Goal: Task Accomplishment & Management: Use online tool/utility

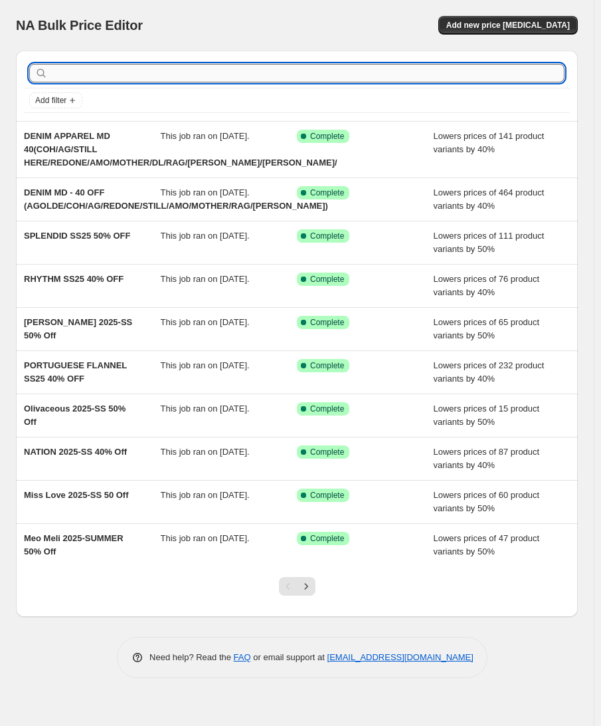
click at [197, 75] on input "text" at bounding box center [307, 73] width 514 height 19
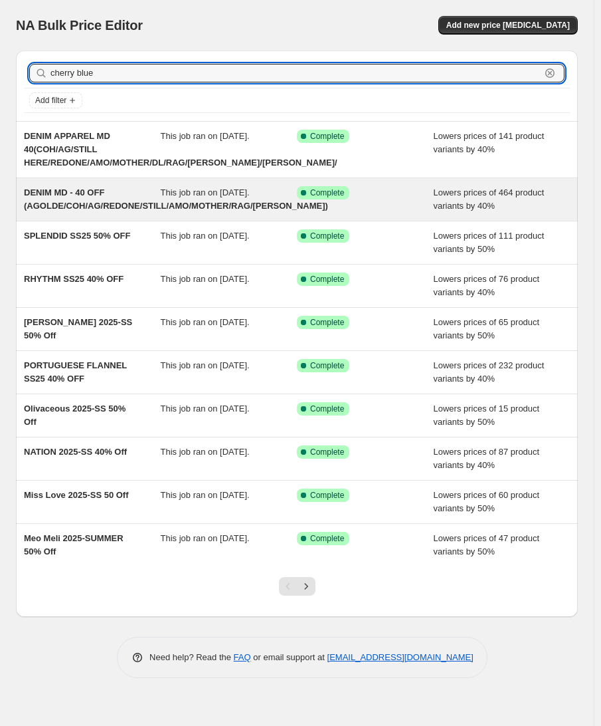
type input "cherry blue"
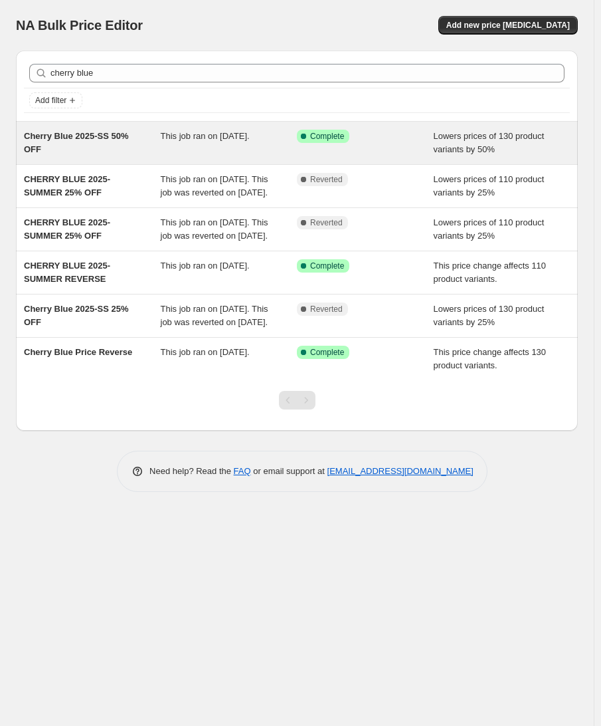
click at [114, 137] on span "Cherry Blue 2025-SS 50% OFF" at bounding box center [76, 142] width 105 height 23
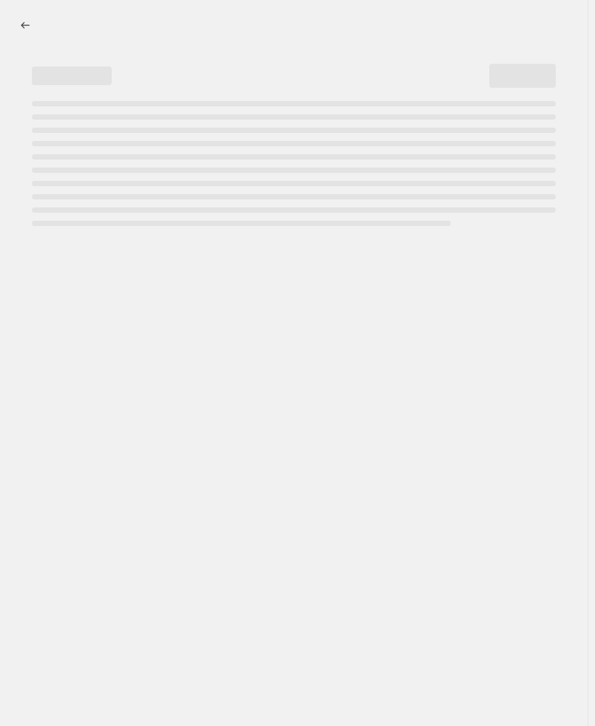
select select "percentage"
select select "vendor"
select select "tag"
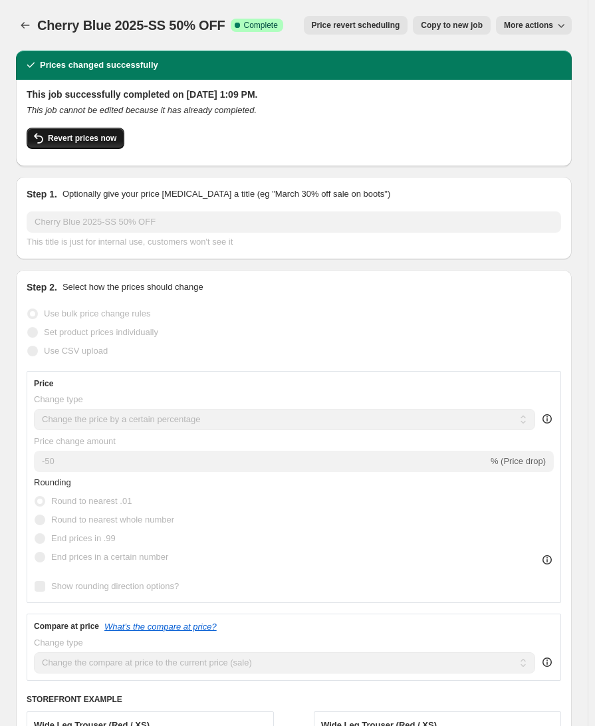
click at [69, 140] on span "Revert prices now" at bounding box center [82, 138] width 68 height 11
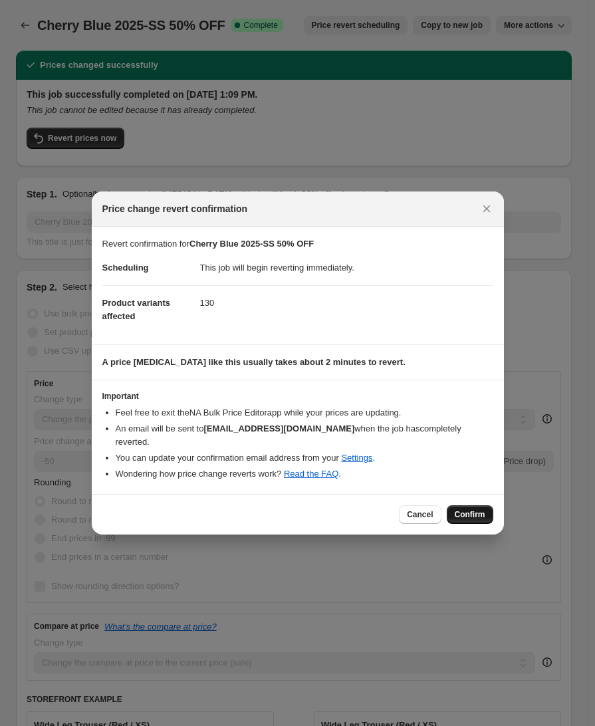
click at [466, 514] on button "Confirm" at bounding box center [469, 514] width 47 height 19
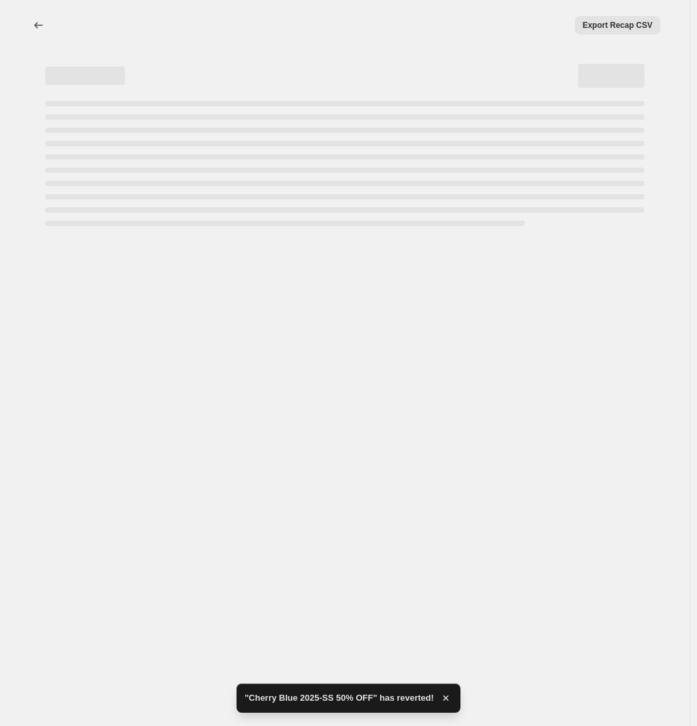
select select "percentage"
select select "vendor"
select select "tag"
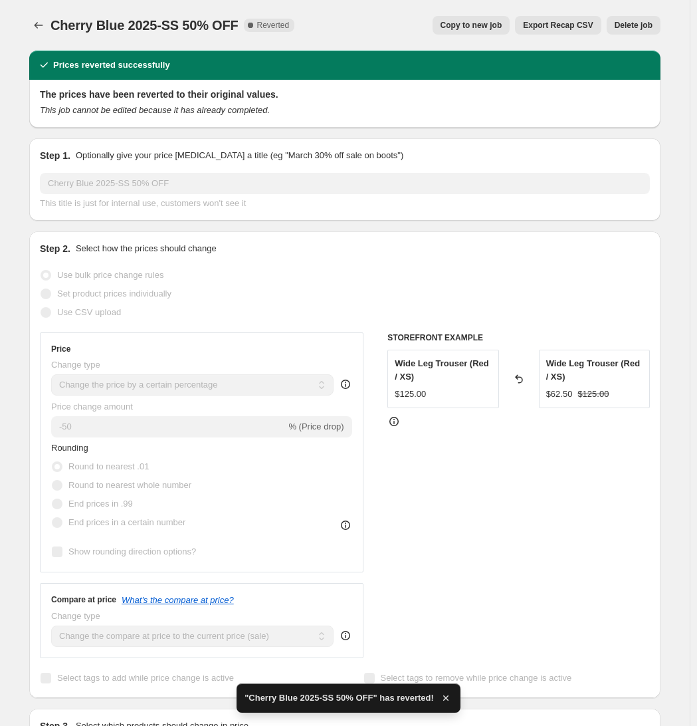
click at [456, 21] on span "Copy to new job" at bounding box center [472, 25] width 62 height 11
select select "percentage"
select select "vendor"
select select "tag"
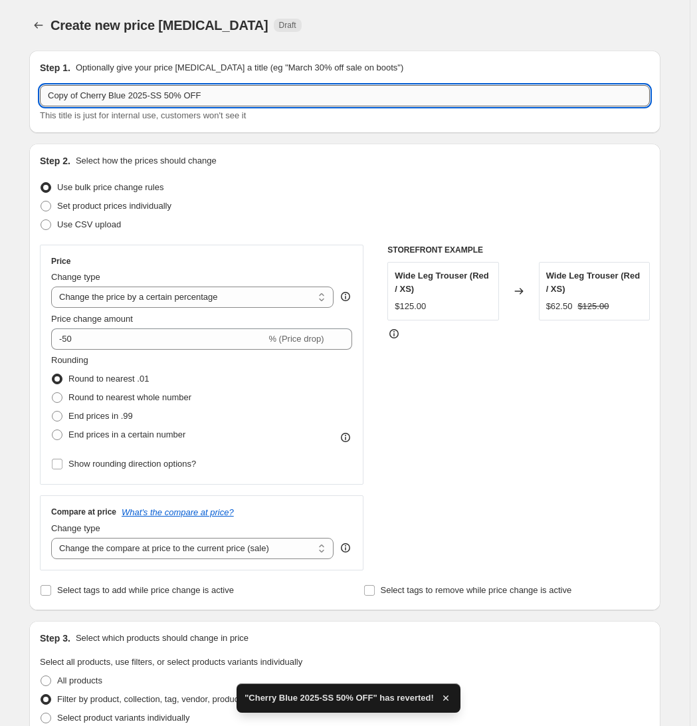
click at [168, 98] on input "Copy of Cherry Blue 2025-SS 50% OFF" at bounding box center [345, 95] width 610 height 21
drag, startPoint x: 83, startPoint y: 94, endPoint x: -21, endPoint y: 94, distance: 104.3
click at [0, 94] on html "Home Settings Plans Skip to content Create new price [MEDICAL_DATA]. This page …" at bounding box center [348, 363] width 697 height 726
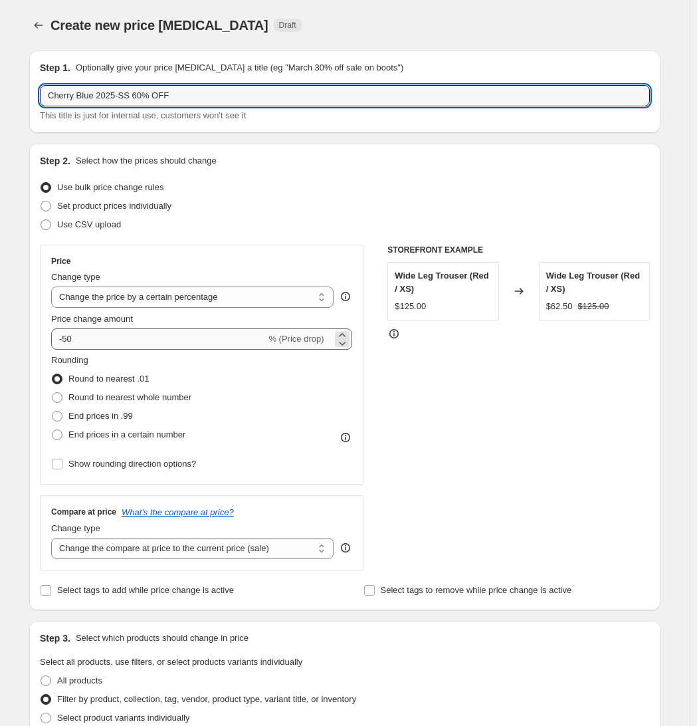
type input "Cherry Blue 2025-SS 60% OFF"
click at [93, 333] on input "-50" at bounding box center [158, 338] width 215 height 21
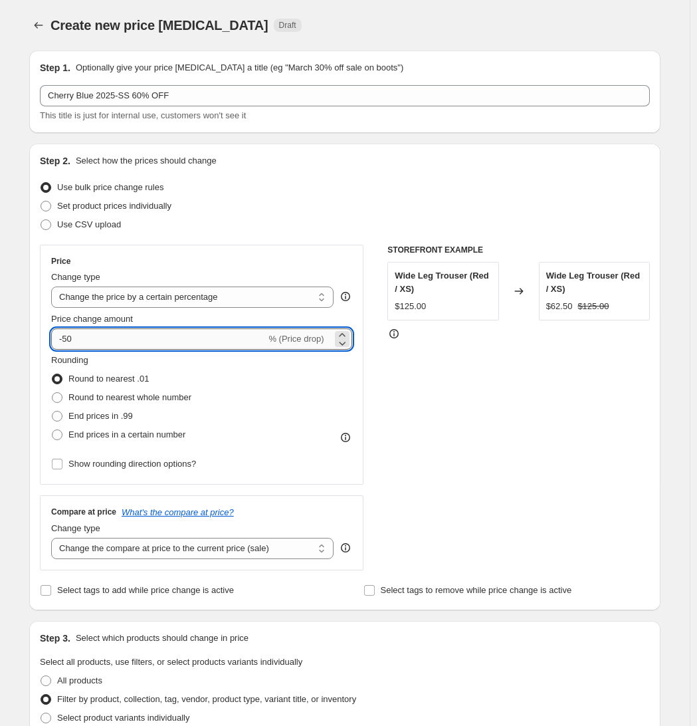
type input "-5"
type input "-60"
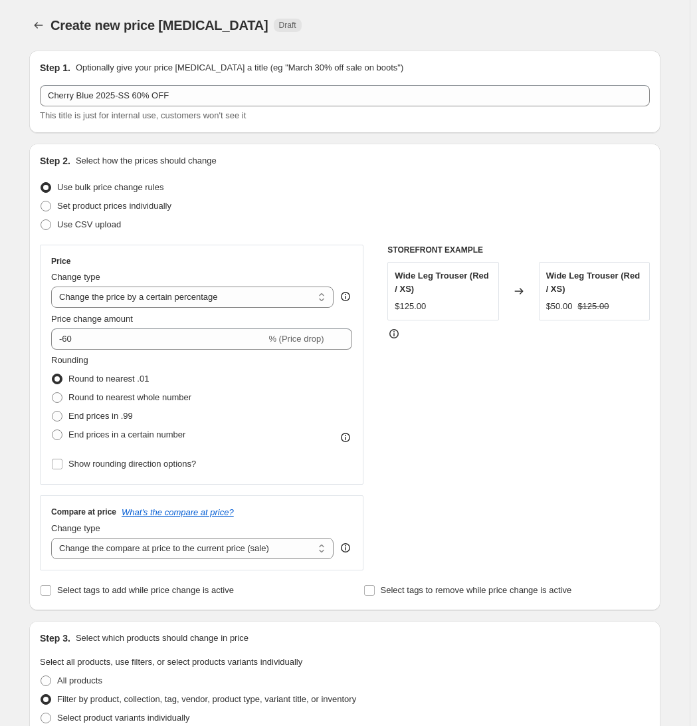
click at [528, 391] on div "STOREFRONT EXAMPLE Wide Leg Trouser (Red / XS) $125.00 Changed to Wide Leg Trou…" at bounding box center [518, 408] width 262 height 326
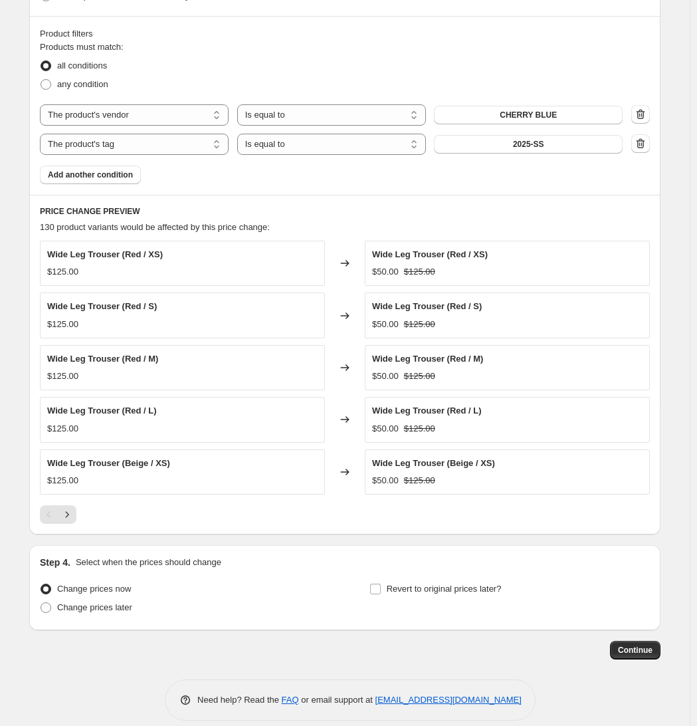
scroll to position [737, 0]
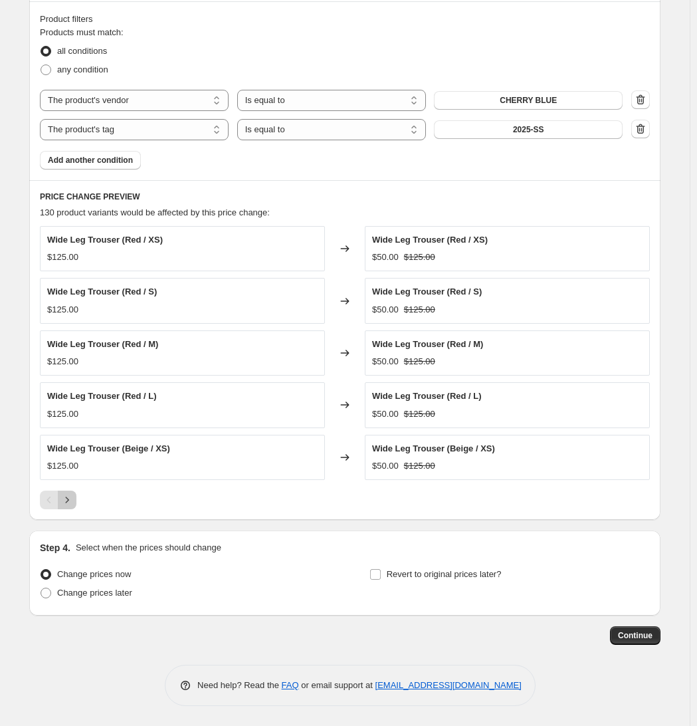
click at [73, 500] on icon "Next" at bounding box center [66, 499] width 13 height 13
click at [74, 504] on icon "Next" at bounding box center [66, 499] width 13 height 13
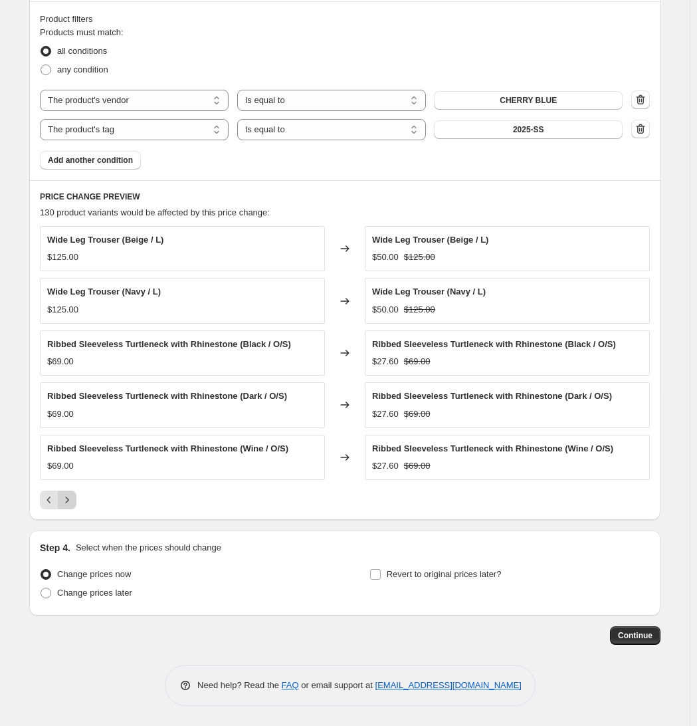
click at [74, 506] on icon "Next" at bounding box center [66, 499] width 13 height 13
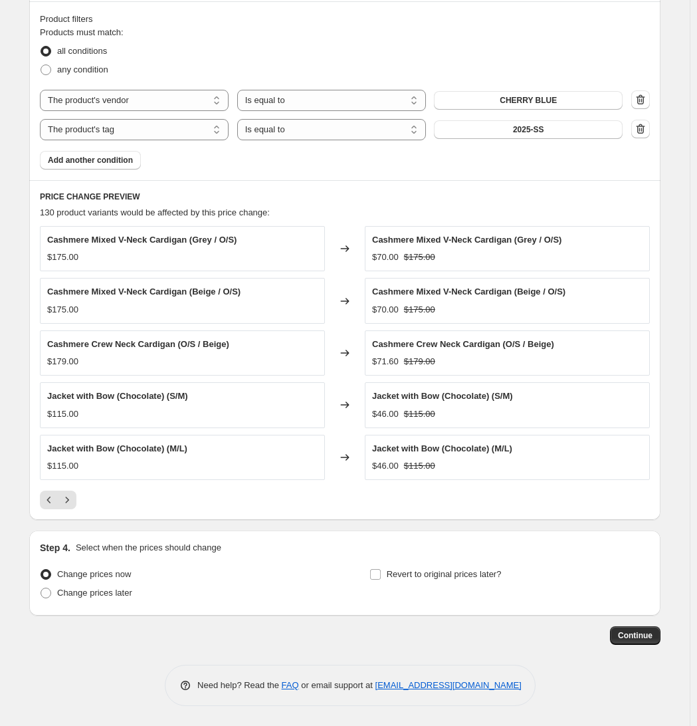
click at [39, 504] on div "PRICE CHANGE PREVIEW 130 product variants would be affected by this price chang…" at bounding box center [344, 350] width 631 height 340
click at [48, 501] on icon "Previous" at bounding box center [49, 499] width 13 height 13
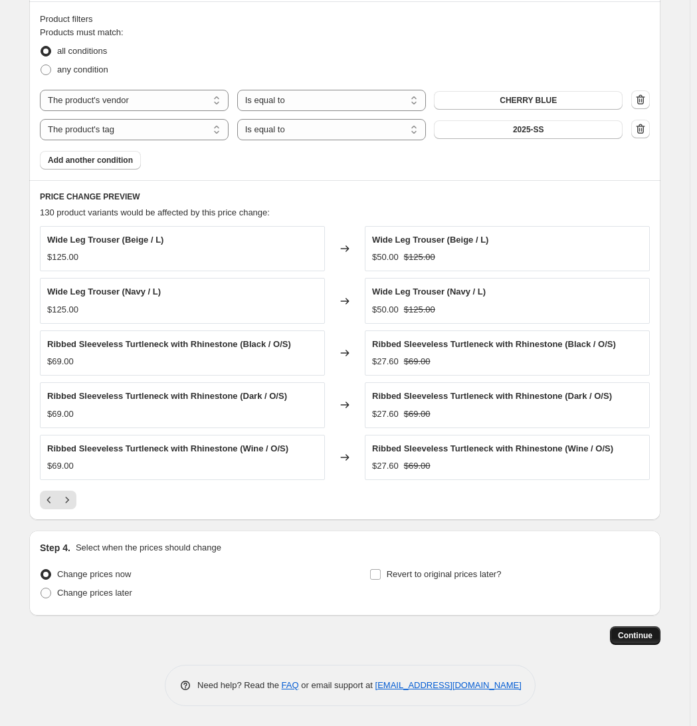
click at [601, 631] on span "Continue" at bounding box center [635, 635] width 35 height 11
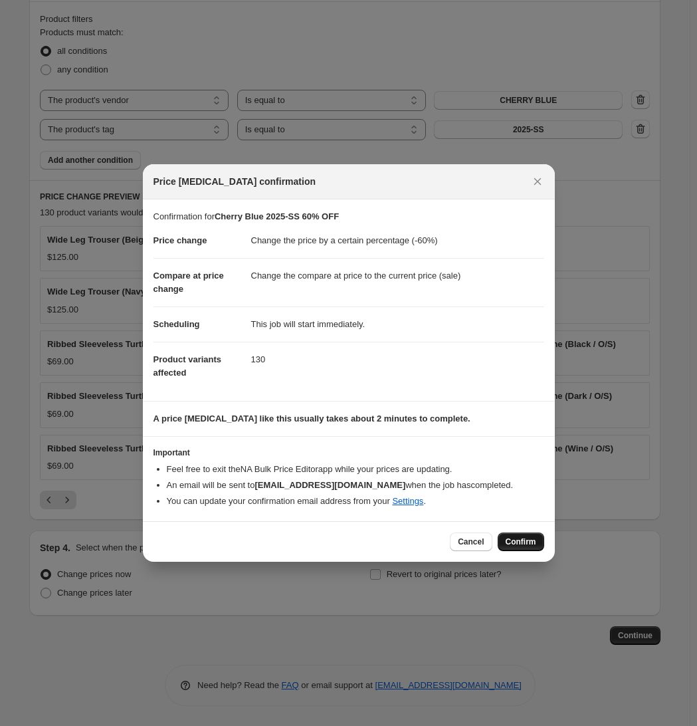
click at [520, 542] on span "Confirm" at bounding box center [521, 541] width 31 height 11
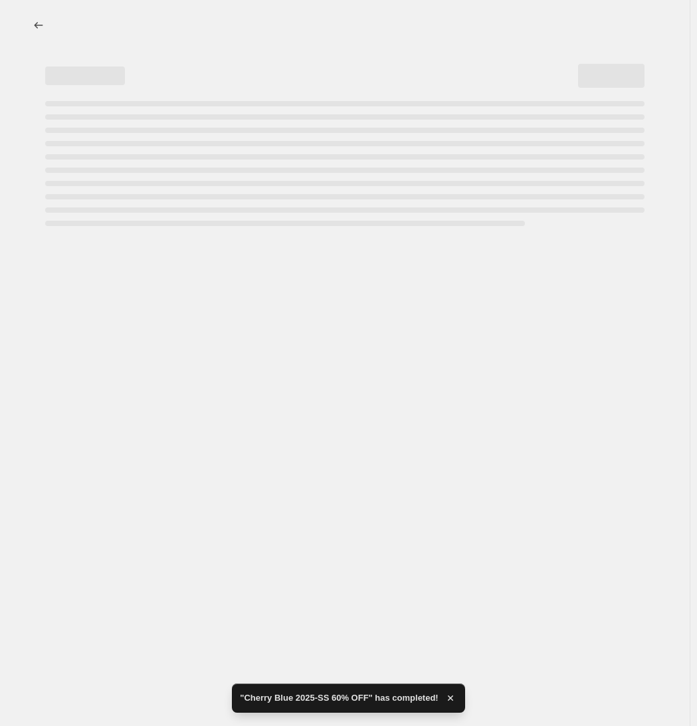
select select "percentage"
select select "vendor"
select select "tag"
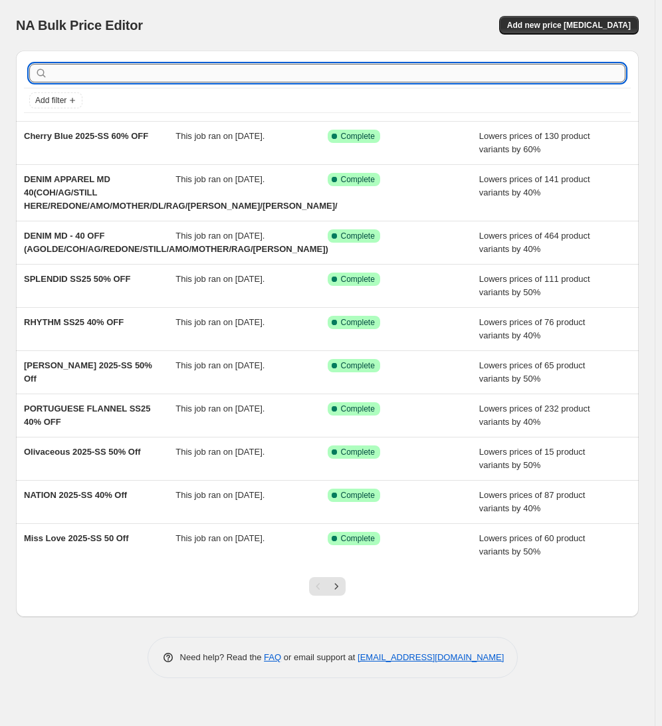
click at [247, 78] on input "text" at bounding box center [337, 73] width 575 height 19
type input "DEDICAT"
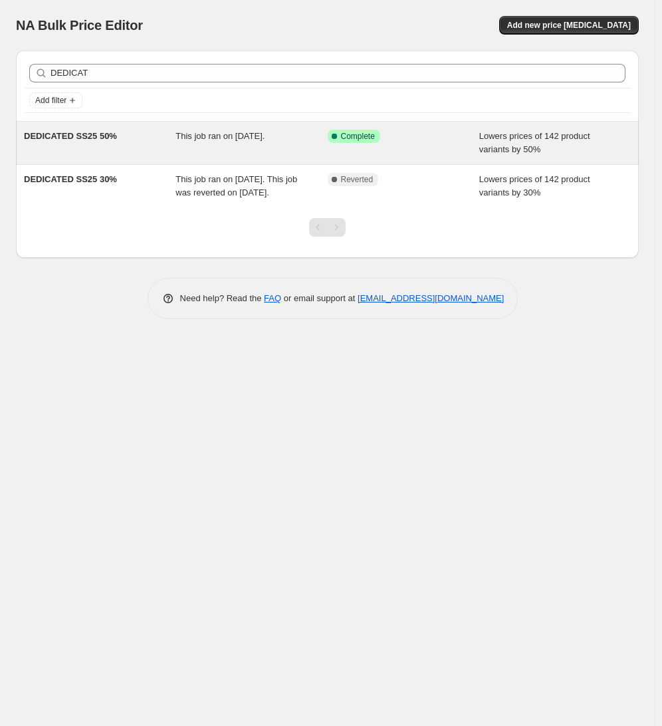
click at [107, 132] on span "DEDICATED SS25 50%" at bounding box center [70, 136] width 93 height 10
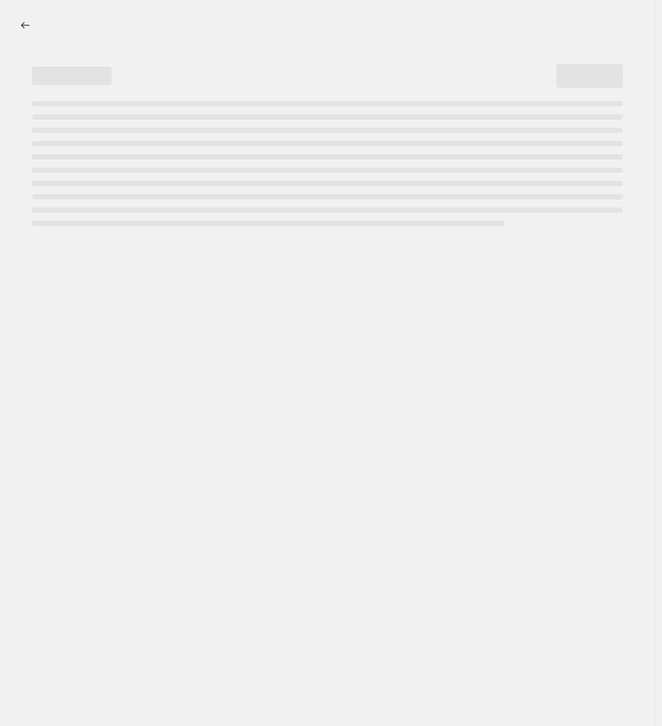
select select "percentage"
select select "vendor"
select select "tag"
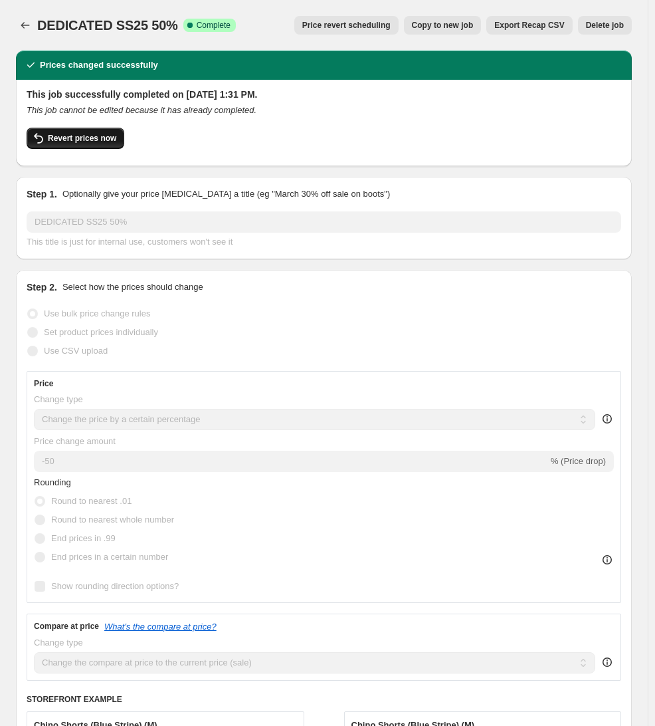
click at [92, 136] on span "Revert prices now" at bounding box center [82, 138] width 68 height 11
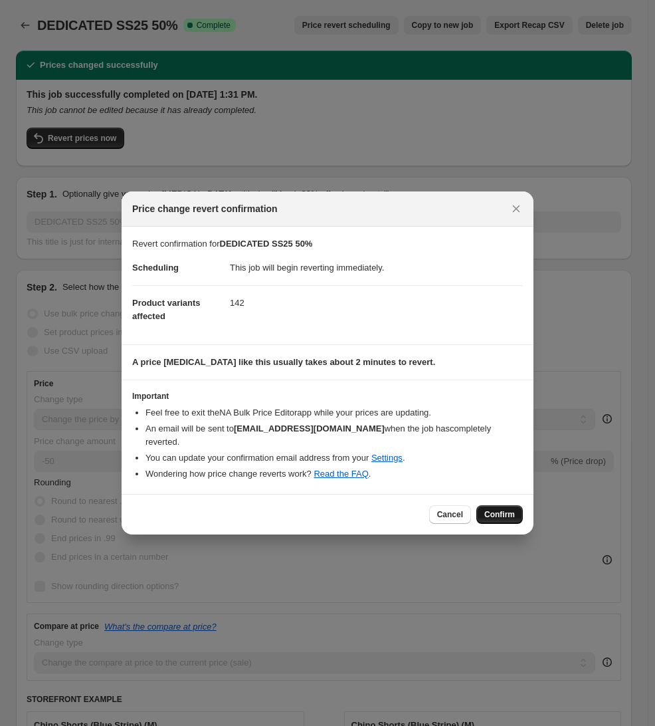
click at [486, 509] on span "Confirm" at bounding box center [499, 514] width 31 height 11
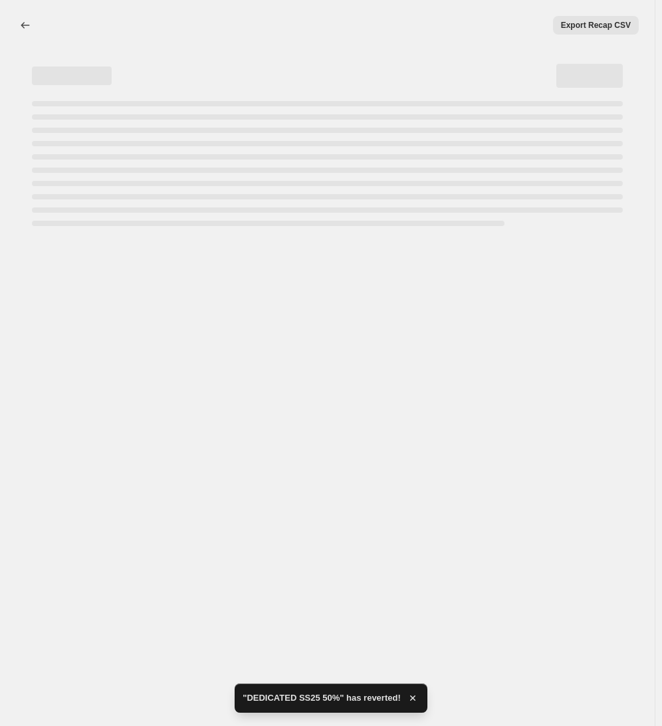
select select "percentage"
select select "vendor"
select select "tag"
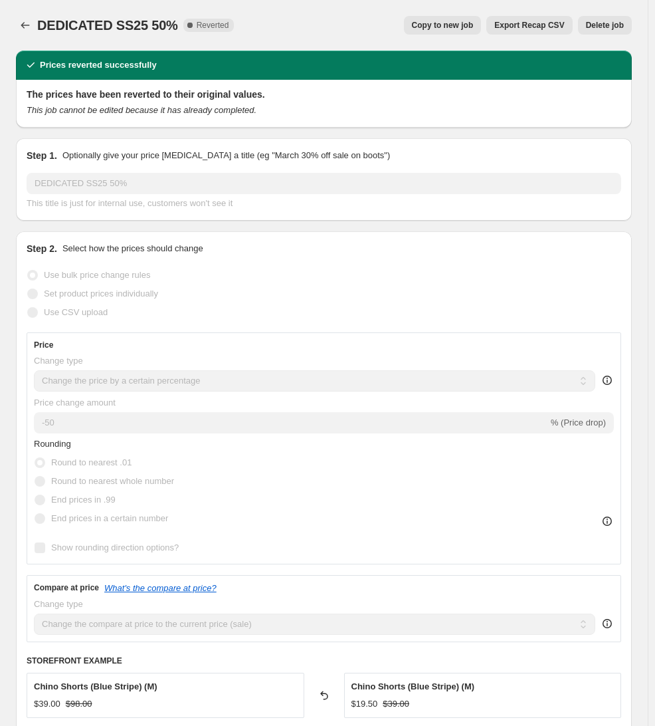
click at [439, 31] on button "Copy to new job" at bounding box center [443, 25] width 78 height 19
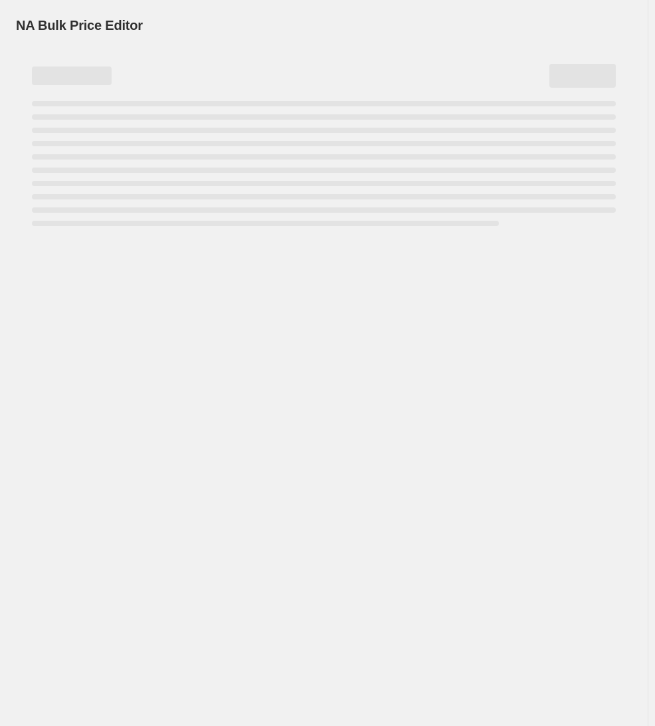
select select "percentage"
select select "vendor"
select select "tag"
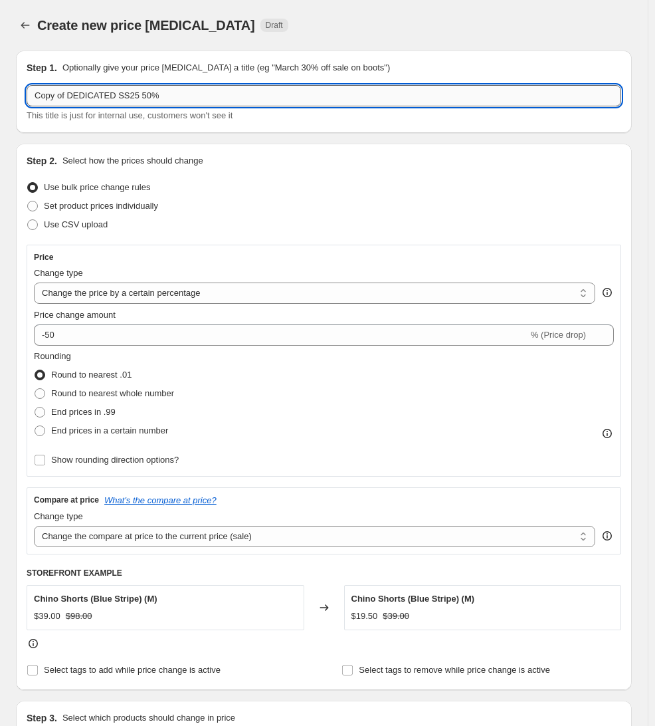
click at [140, 92] on input "Copy of DEDICATED SS25 50%" at bounding box center [324, 95] width 595 height 21
click at [68, 96] on input "Copy of DEDICATED SS25 60%" at bounding box center [324, 95] width 595 height 21
drag, startPoint x: 68, startPoint y: 96, endPoint x: 54, endPoint y: 96, distance: 14.0
click at [54, 96] on input "Copy of DEDICATED SS25 60%" at bounding box center [324, 95] width 595 height 21
click at [66, 97] on input "Copy of DEDICATED SS25 60%" at bounding box center [324, 95] width 595 height 21
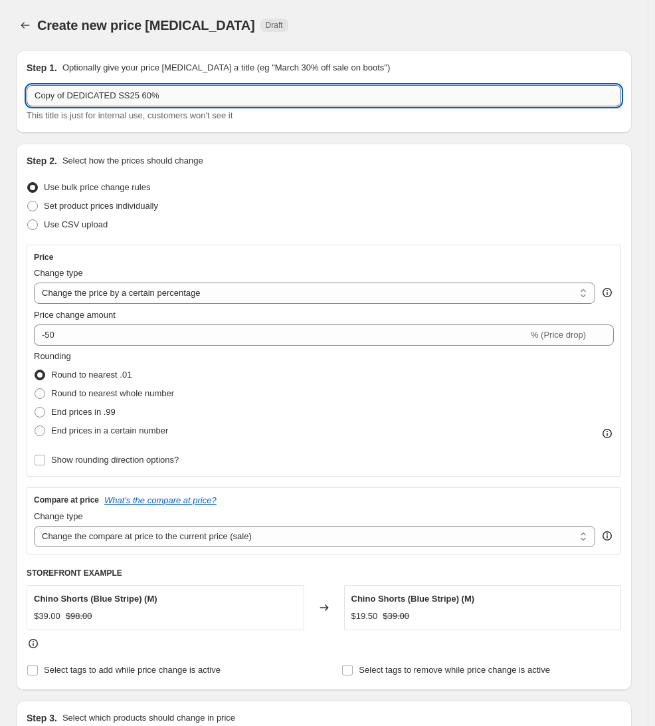
click at [66, 97] on input "Copy of DEDICATED SS25 60%" at bounding box center [324, 95] width 595 height 21
click at [68, 97] on input "Copy of DEDICATED SS25 60%" at bounding box center [324, 95] width 595 height 21
click at [60, 93] on input "Copy of DEDICATED SS25 60%" at bounding box center [324, 95] width 595 height 21
click at [65, 93] on input "Copy of DEDICATED SS25 60%" at bounding box center [324, 95] width 595 height 21
drag, startPoint x: 67, startPoint y: 94, endPoint x: 30, endPoint y: 92, distance: 37.2
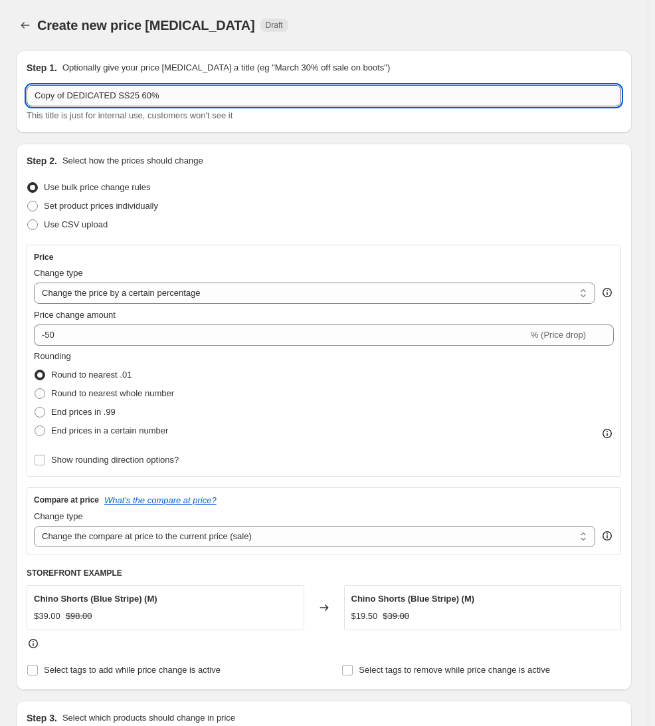
click at [30, 92] on input "Copy of DEDICATED SS25 60%" at bounding box center [324, 95] width 595 height 21
type input "DEDICATED SS25 60%"
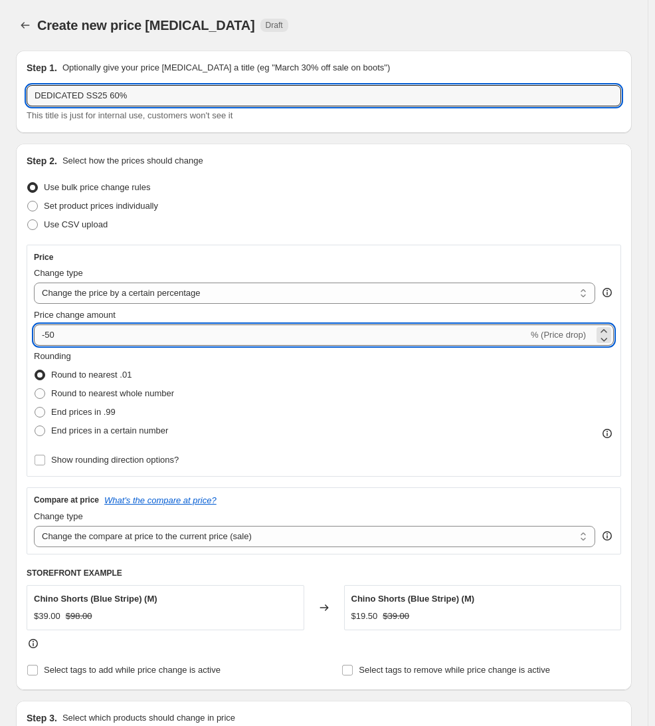
click at [76, 342] on input "-50" at bounding box center [281, 334] width 494 height 21
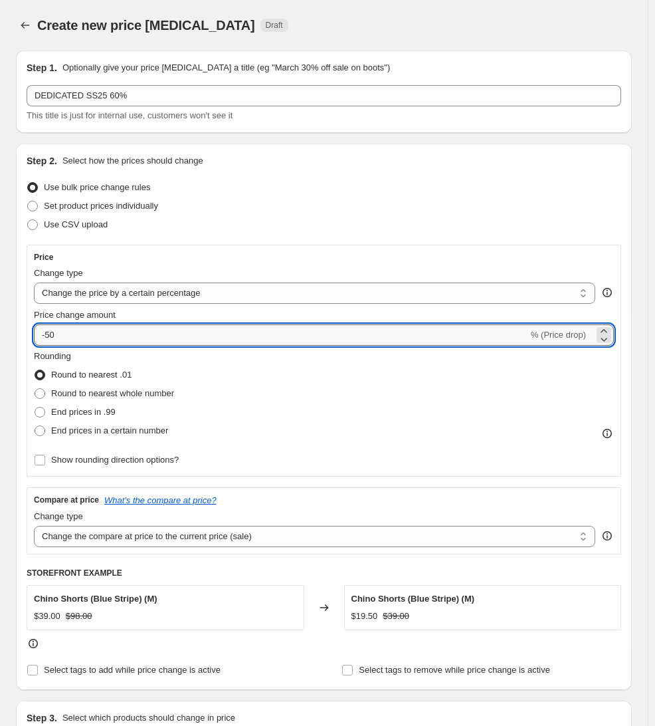
type input "-5"
type input "-60"
click at [140, 318] on div "Price change amount" at bounding box center [324, 314] width 580 height 13
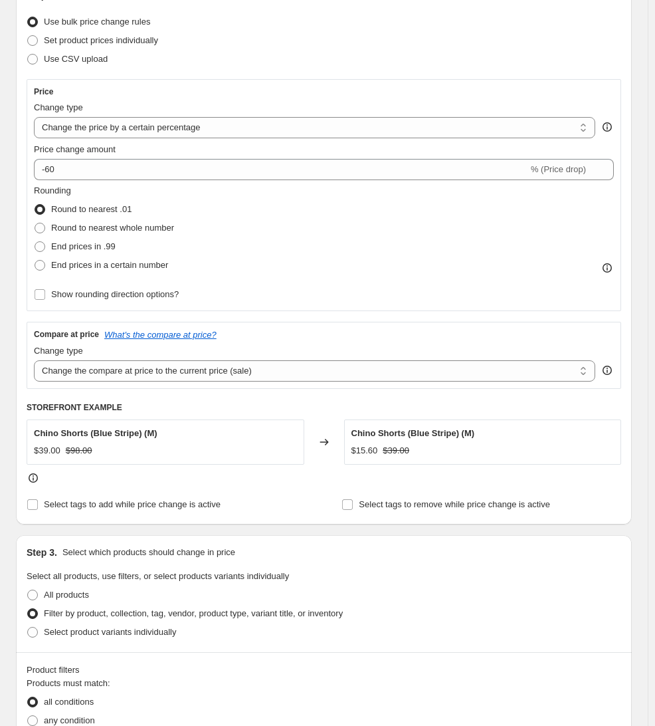
scroll to position [133, 0]
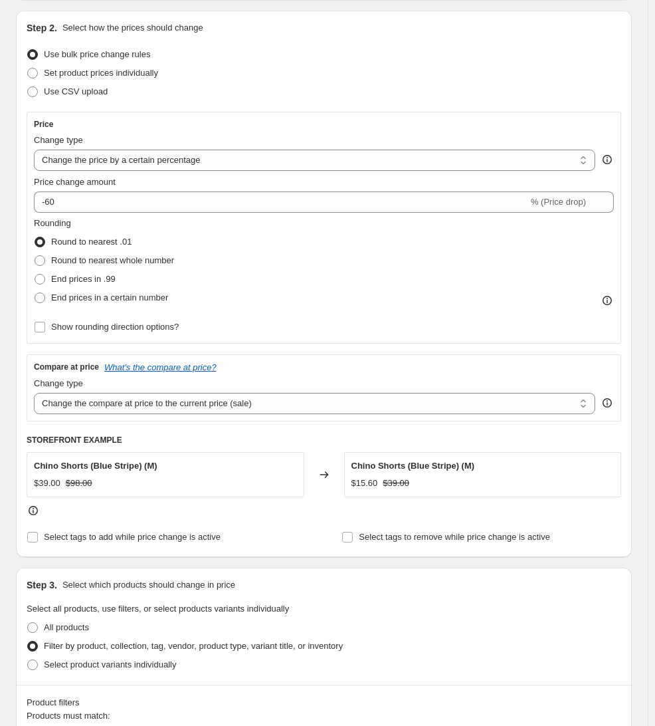
click at [17, 429] on div "Step 2. Select how the prices should change Use bulk price change rules Set pro…" at bounding box center [324, 284] width 616 height 546
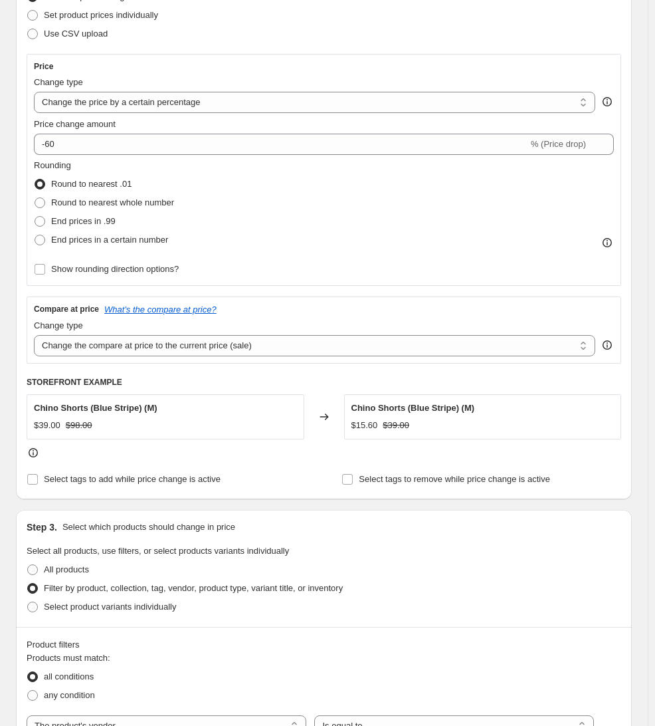
scroll to position [199, 0]
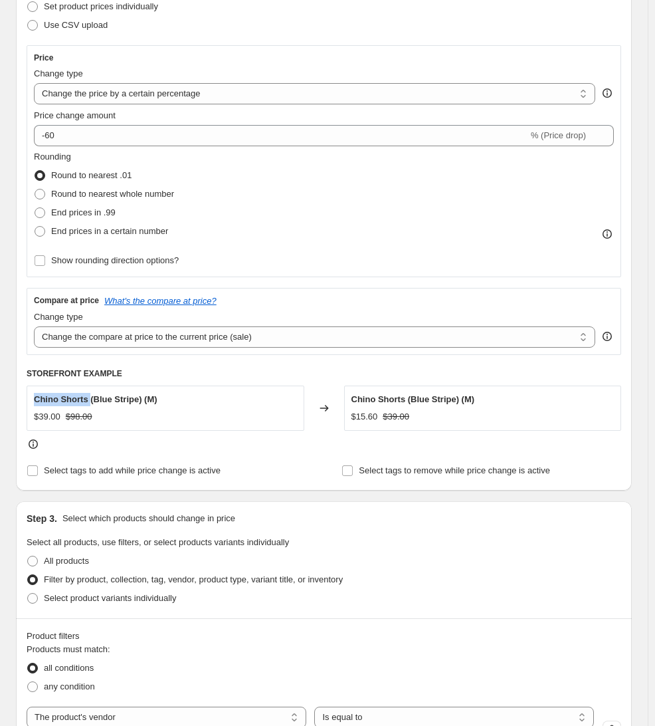
drag, startPoint x: 88, startPoint y: 400, endPoint x: 33, endPoint y: 397, distance: 54.5
click at [33, 397] on div "Chino Shorts (Blue Stripe) (M) $39.00 $98.00" at bounding box center [166, 407] width 278 height 45
copy span "Chino Shorts"
click at [221, 408] on div "Chino Shorts (Blue Stripe) (M) $39.00 $98.00" at bounding box center [165, 408] width 263 height 31
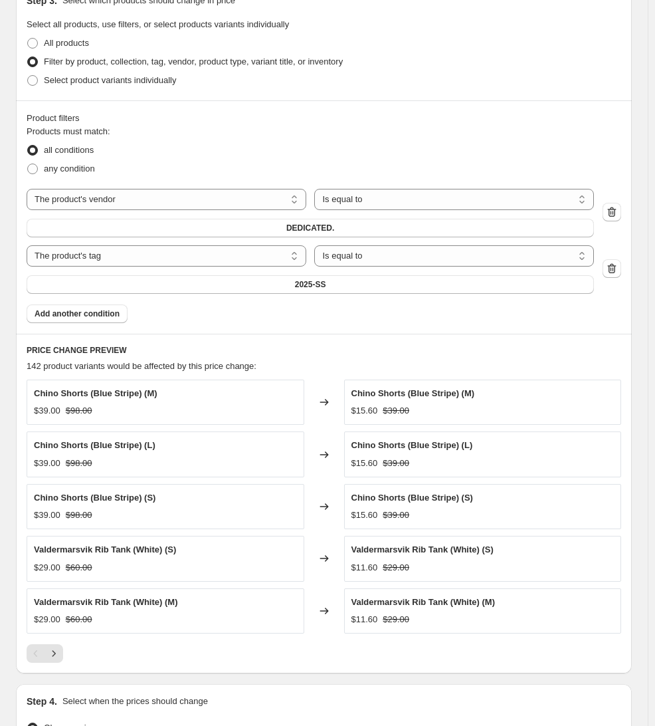
scroll to position [731, 0]
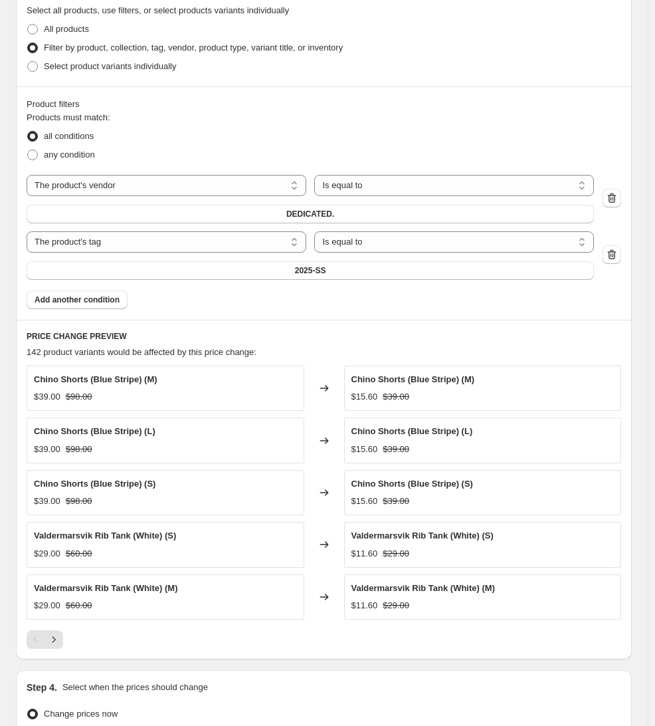
click at [329, 594] on icon at bounding box center [324, 596] width 13 height 13
click at [52, 641] on icon "Next" at bounding box center [53, 639] width 13 height 13
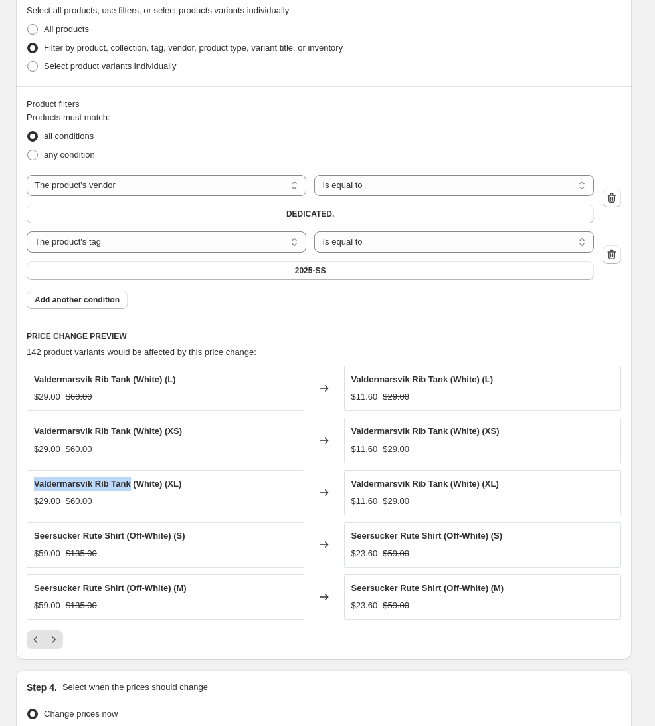
drag, startPoint x: 35, startPoint y: 484, endPoint x: 129, endPoint y: 490, distance: 94.6
click at [129, 490] on div "Valdermarsvik Rib Tank (White) (XL)" at bounding box center [165, 483] width 263 height 13
copy span "Valdermarsvik Rib Tank"
click at [320, 562] on div "Changed to" at bounding box center [324, 544] width 40 height 45
drag, startPoint x: 443, startPoint y: 537, endPoint x: 347, endPoint y: 534, distance: 95.7
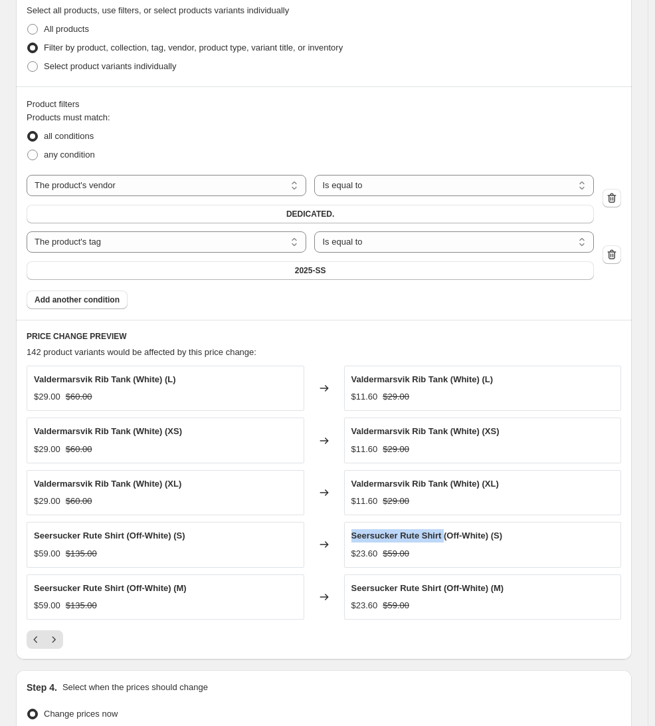
click at [347, 534] on div "Seersucker Rute Shirt (Off-White) (S) $23.60 $59.00" at bounding box center [483, 544] width 278 height 45
copy span "Seersucker Rute Shirt"
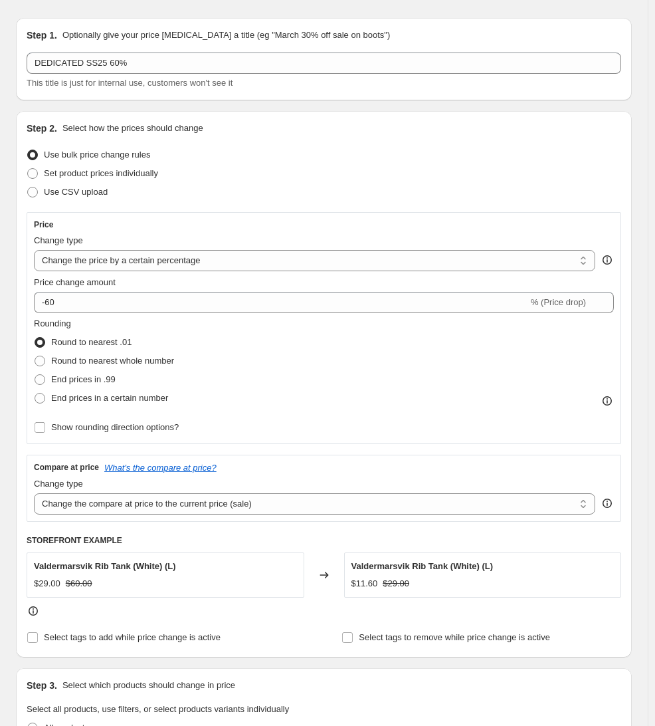
scroll to position [0, 0]
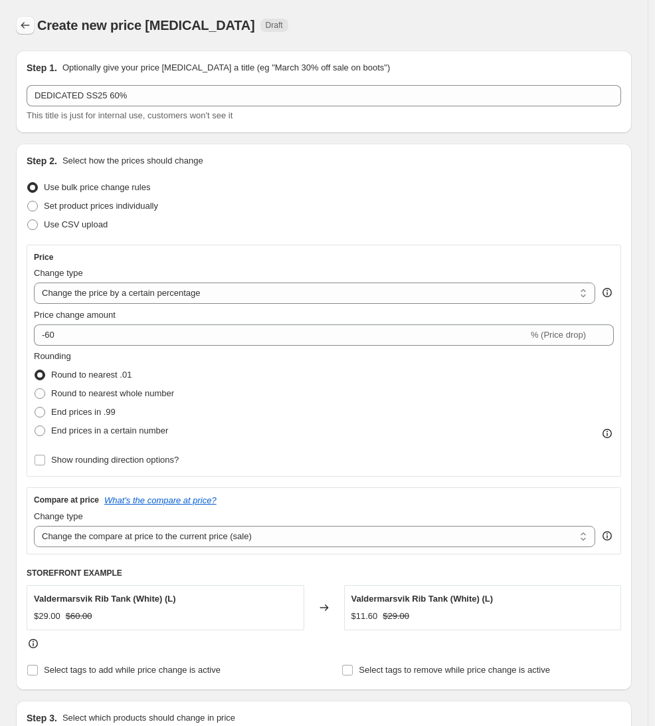
click at [22, 23] on icon "Price change jobs" at bounding box center [25, 25] width 13 height 13
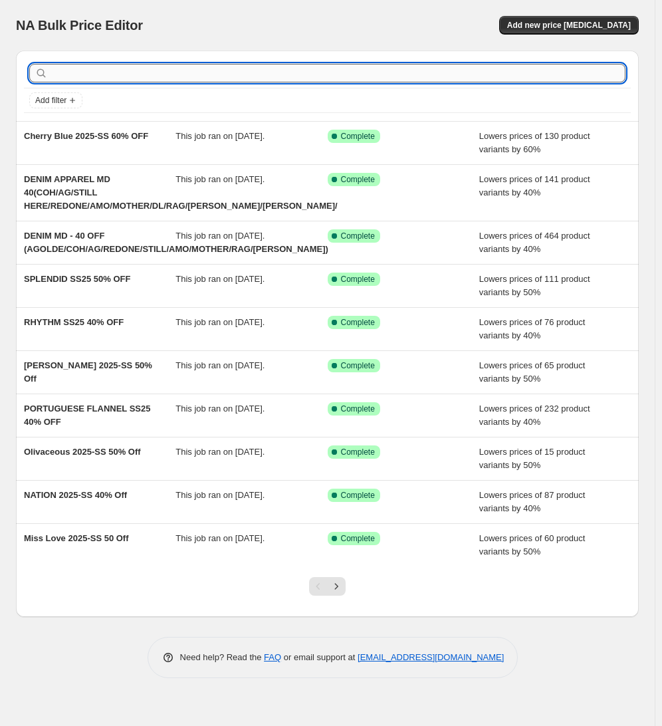
click at [131, 76] on input "text" at bounding box center [337, 73] width 575 height 19
type input "DEDIC"
